Goal: Transaction & Acquisition: Purchase product/service

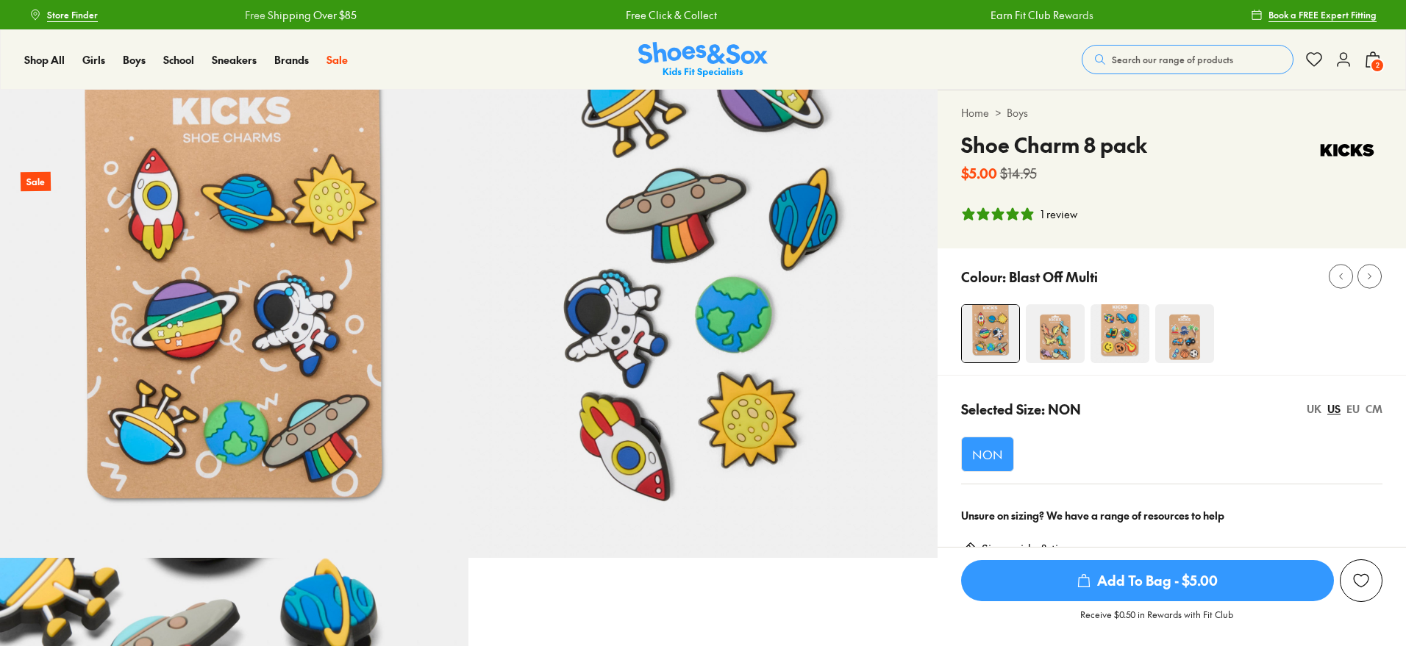
select select "*"
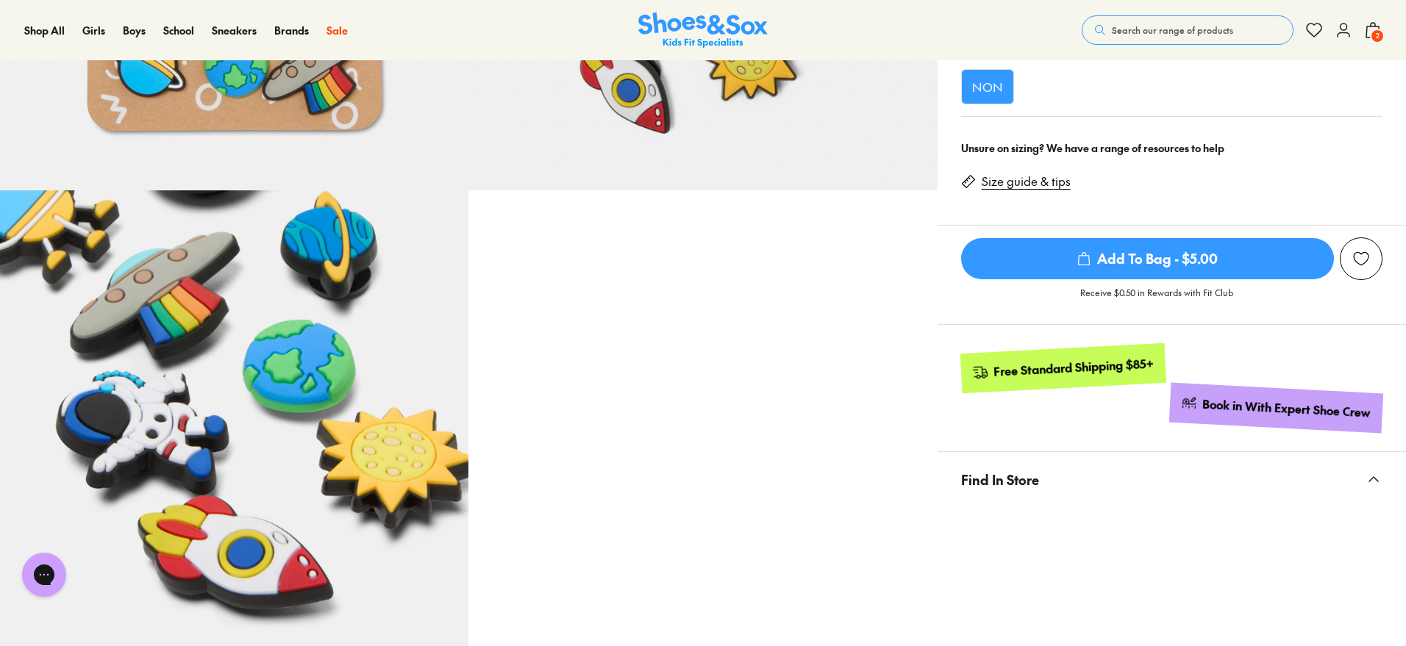
scroll to position [368, 0]
click at [1204, 32] on span "Search our range of products" at bounding box center [1172, 30] width 121 height 13
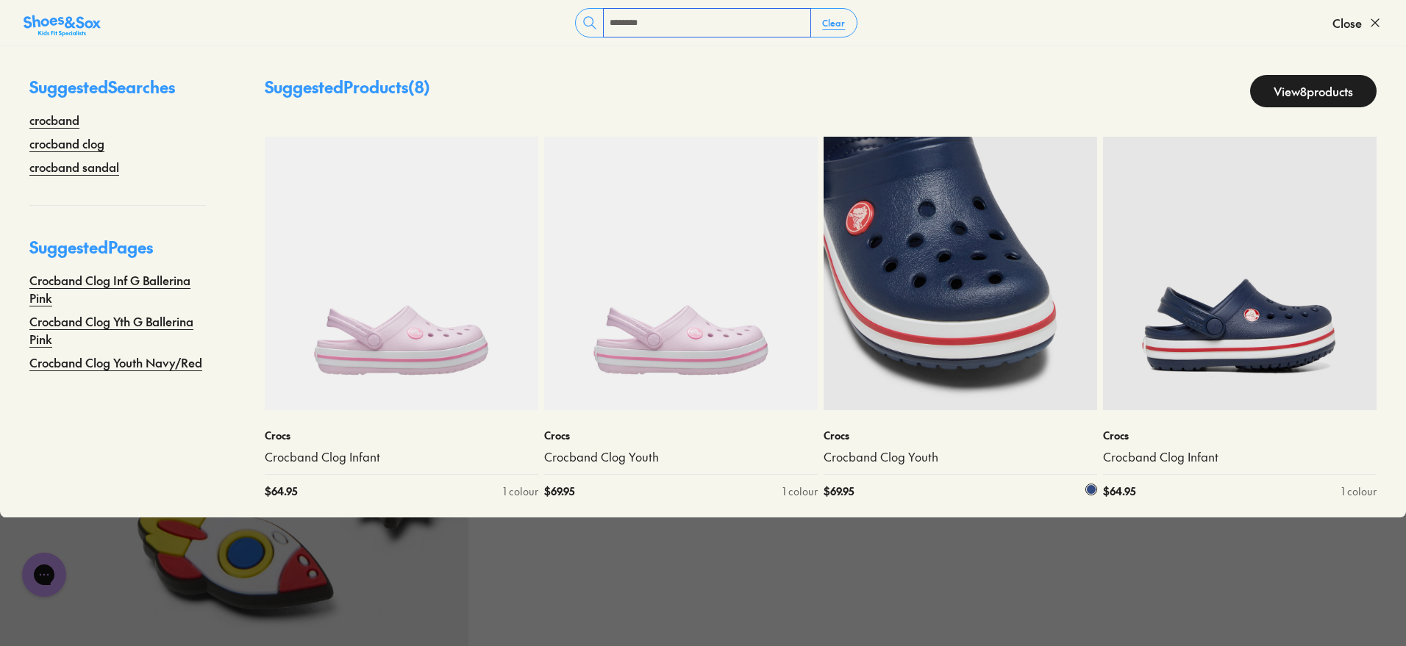
type input "********"
click at [1005, 303] on img at bounding box center [960, 274] width 274 height 274
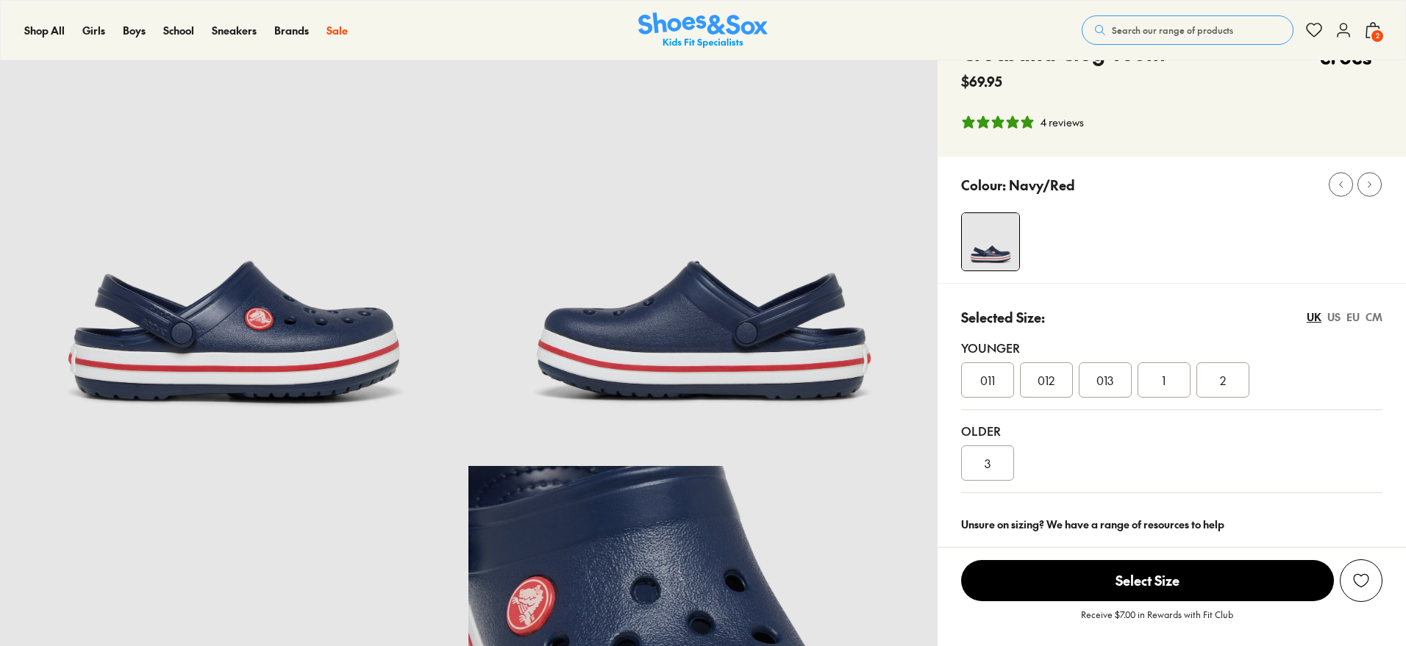
select select "*"
click at [1176, 279] on div "Colour: Navy/Red" at bounding box center [1171, 220] width 468 height 126
